Goal: Information Seeking & Learning: Find specific fact

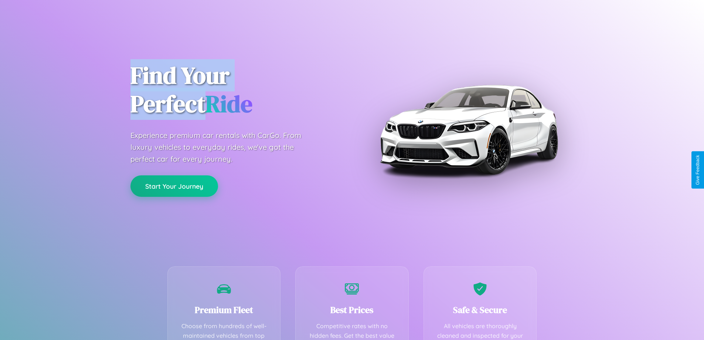
click at [174, 186] on button "Start Your Journey" at bounding box center [174, 185] width 88 height 21
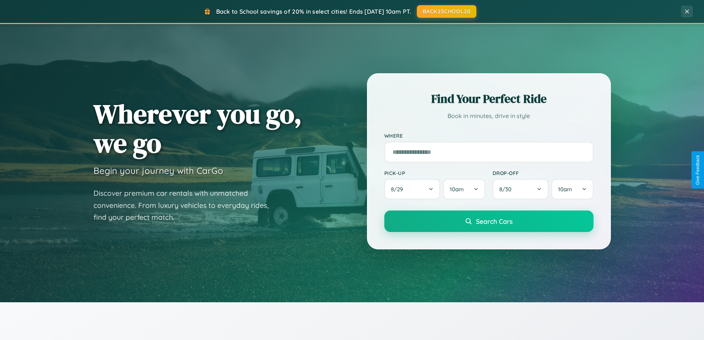
scroll to position [1422, 0]
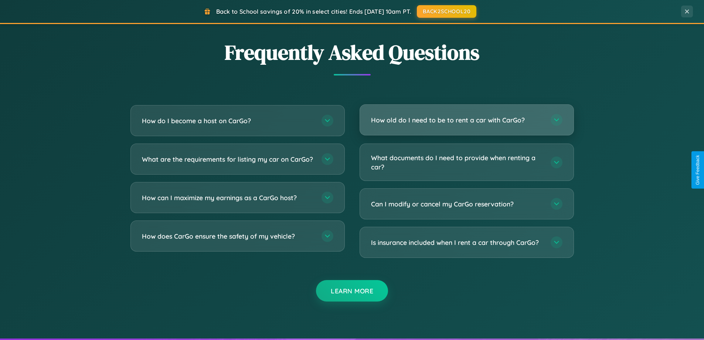
click at [466, 120] on h3 "How old do I need to be to rent a car with CarGo?" at bounding box center [457, 119] width 172 height 9
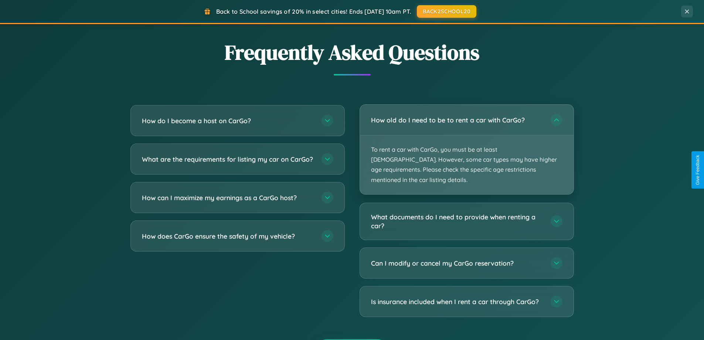
click at [466, 144] on p "To rent a car with CarGo, you must be at least [DEMOGRAPHIC_DATA]. However, som…" at bounding box center [467, 164] width 214 height 59
